Goal: Task Accomplishment & Management: Use online tool/utility

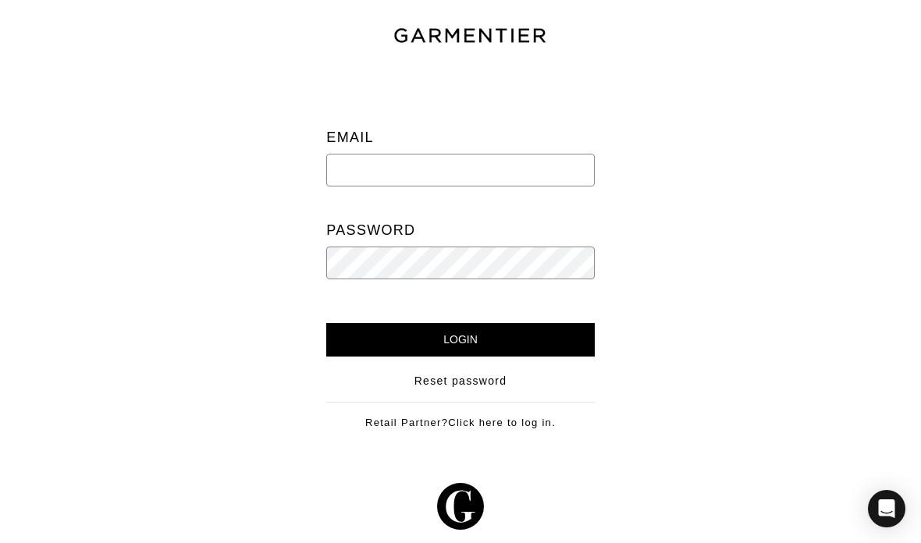
click at [539, 167] on input "email" at bounding box center [460, 170] width 268 height 33
type input "[EMAIL_ADDRESS][DOMAIN_NAME]"
click at [340, 334] on input "Login" at bounding box center [460, 340] width 268 height 34
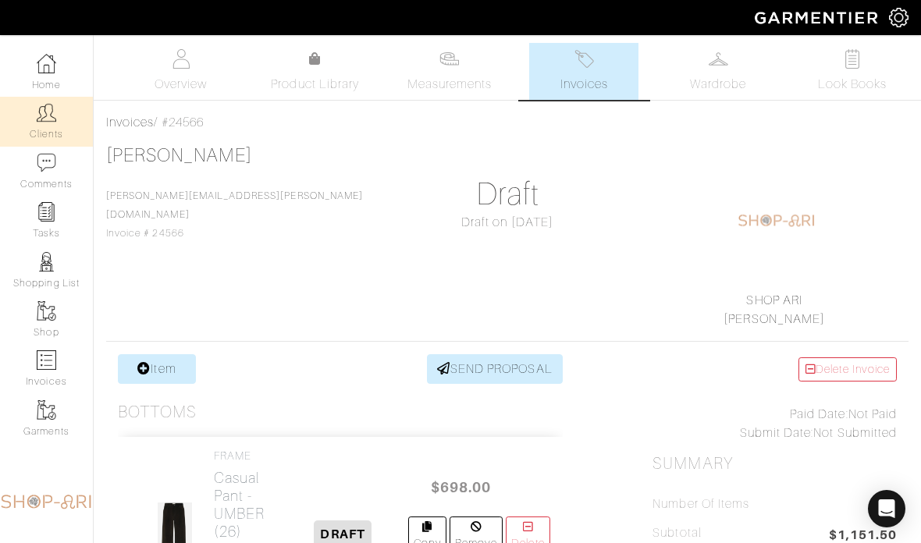
click at [42, 118] on img at bounding box center [47, 113] width 20 height 20
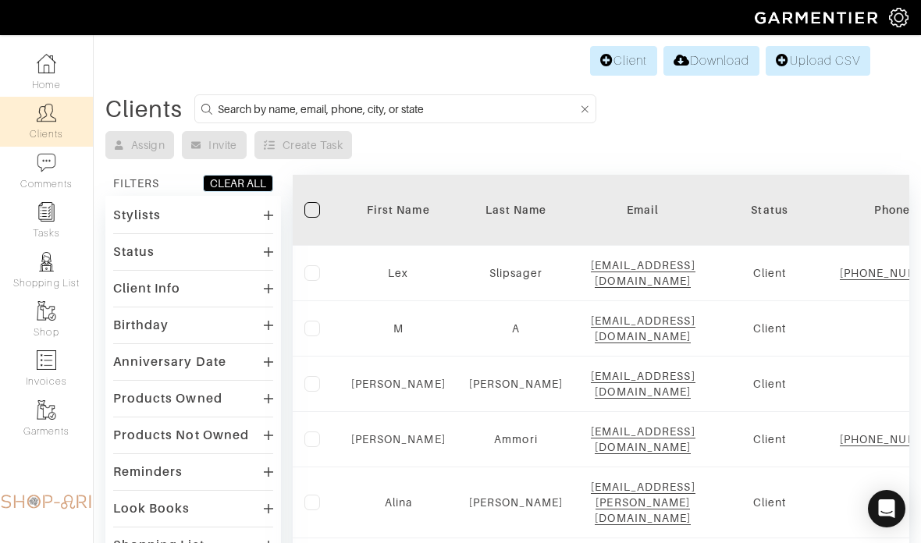
click at [455, 117] on input at bounding box center [398, 109] width 360 height 20
click at [482, 116] on input at bounding box center [398, 109] width 360 height 20
click at [480, 113] on input at bounding box center [398, 109] width 360 height 20
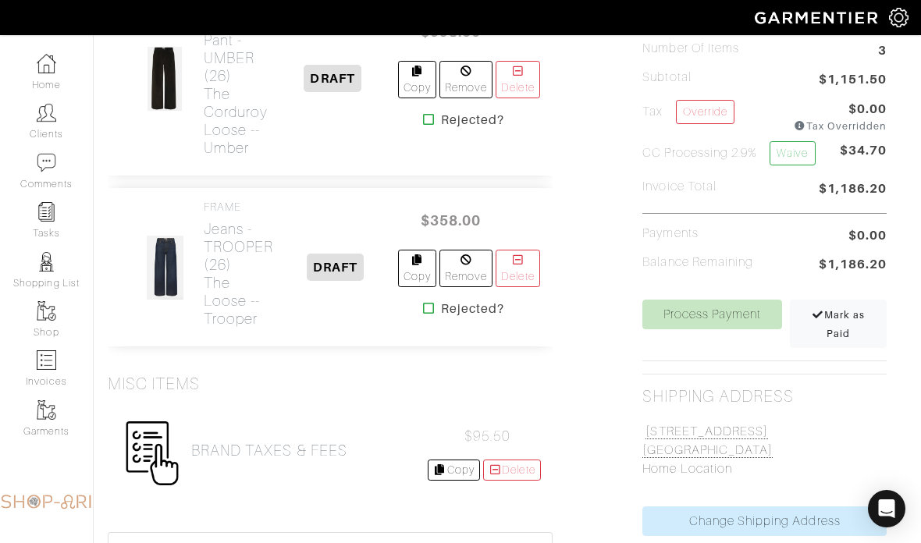
scroll to position [459, 10]
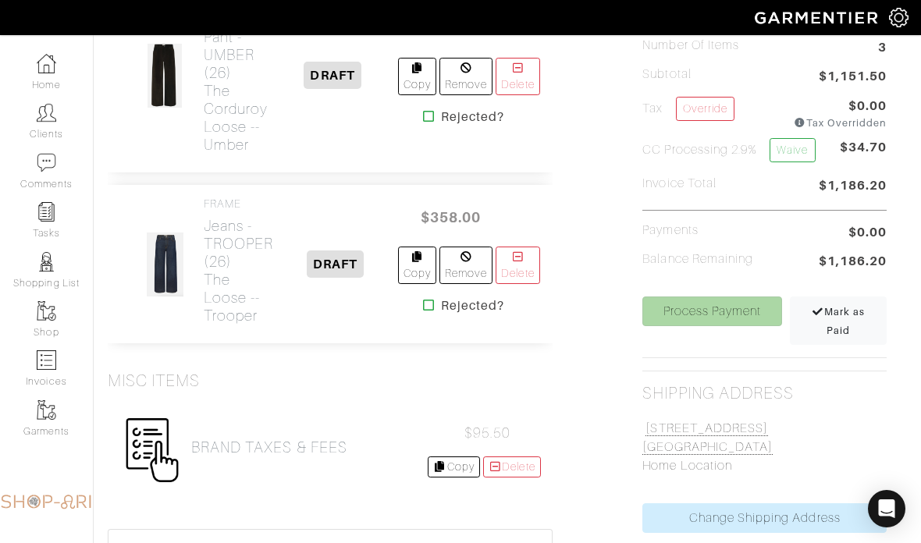
click at [753, 316] on link "Process Payment" at bounding box center [711, 312] width 139 height 30
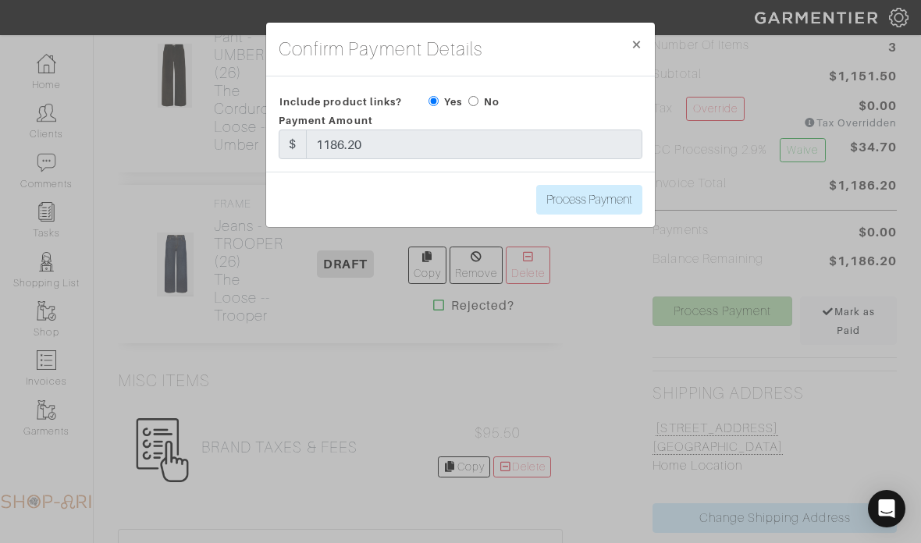
scroll to position [459, 0]
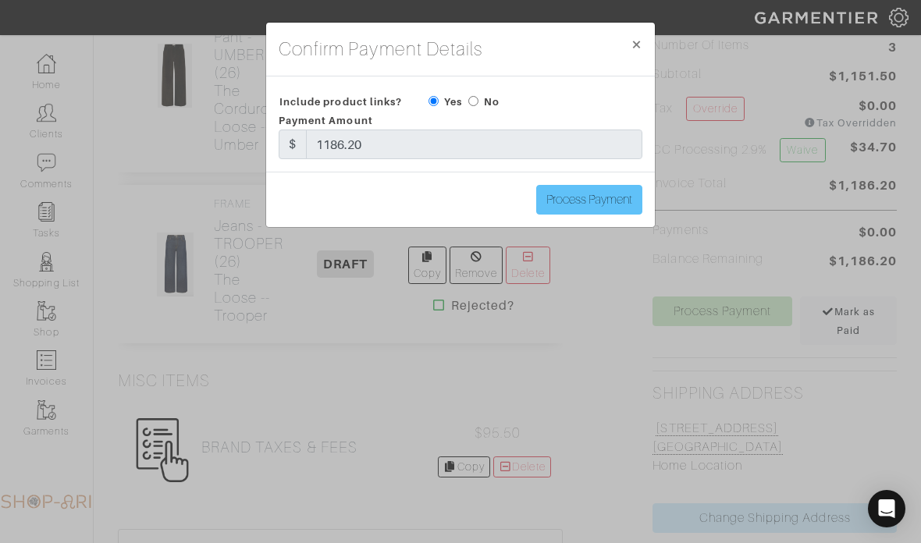
click at [632, 195] on input "Process Payment" at bounding box center [589, 200] width 106 height 30
type input "Process Payment"
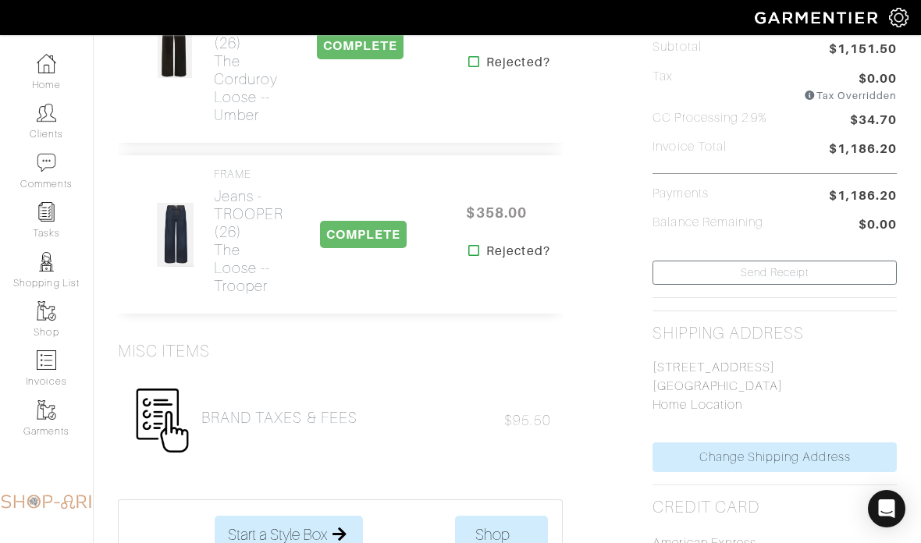
scroll to position [0, 0]
